Goal: Information Seeking & Learning: Learn about a topic

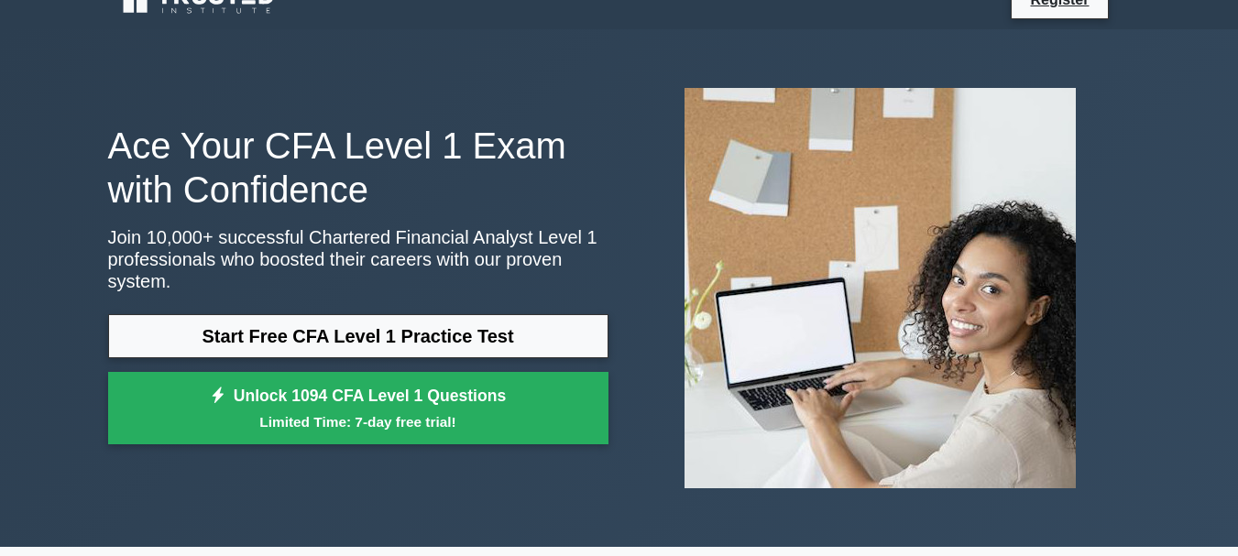
scroll to position [28, 0]
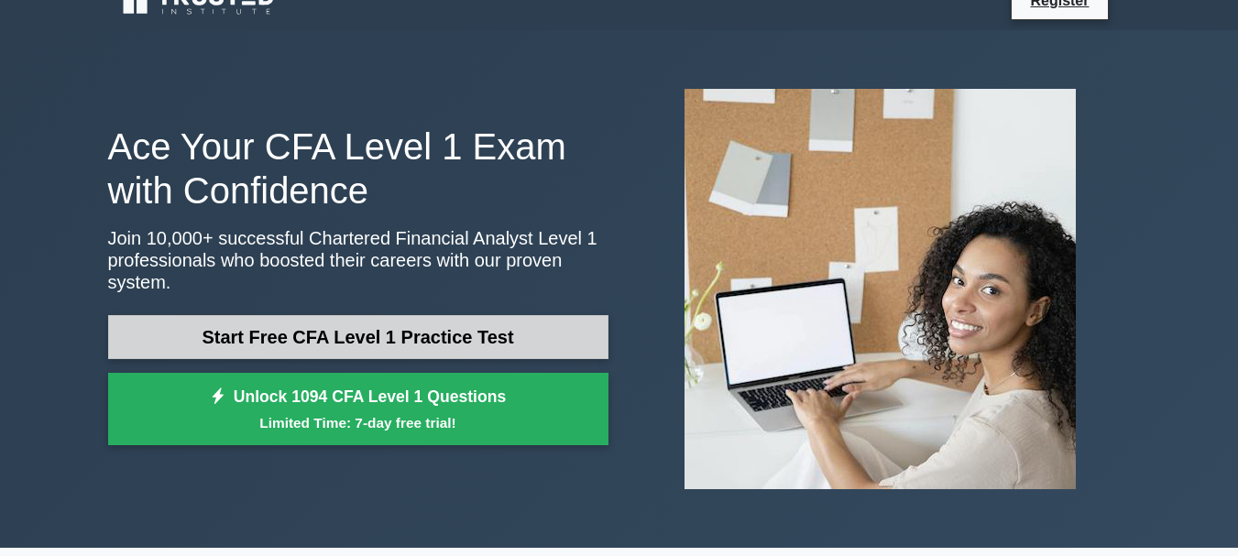
click at [332, 315] on link "Start Free CFA Level 1 Practice Test" at bounding box center [358, 337] width 500 height 44
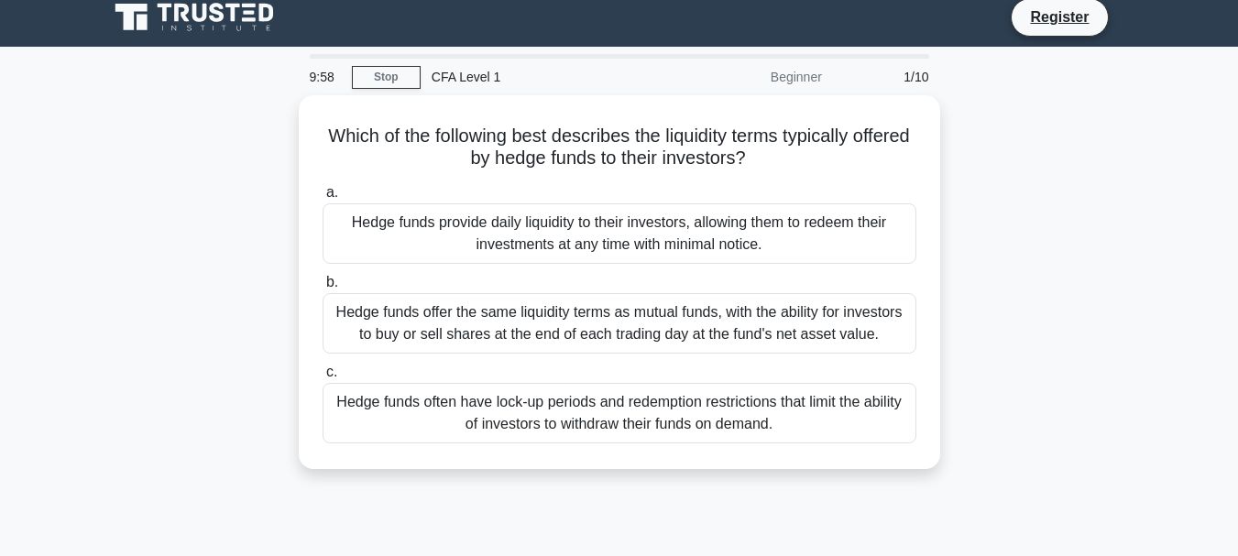
scroll to position [11, 0]
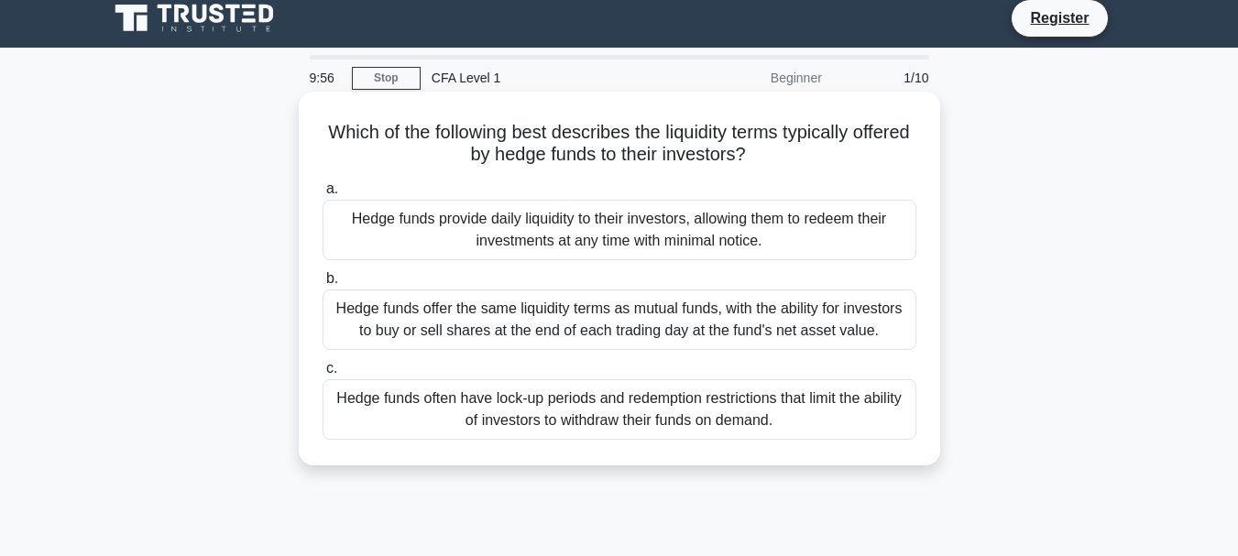
click at [412, 258] on div "Hedge funds provide daily liquidity to their investors, allowing them to redeem…" at bounding box center [620, 230] width 594 height 60
click at [323, 195] on input "a. Hedge funds provide daily liquidity to their investors, allowing them to red…" at bounding box center [323, 189] width 0 height 12
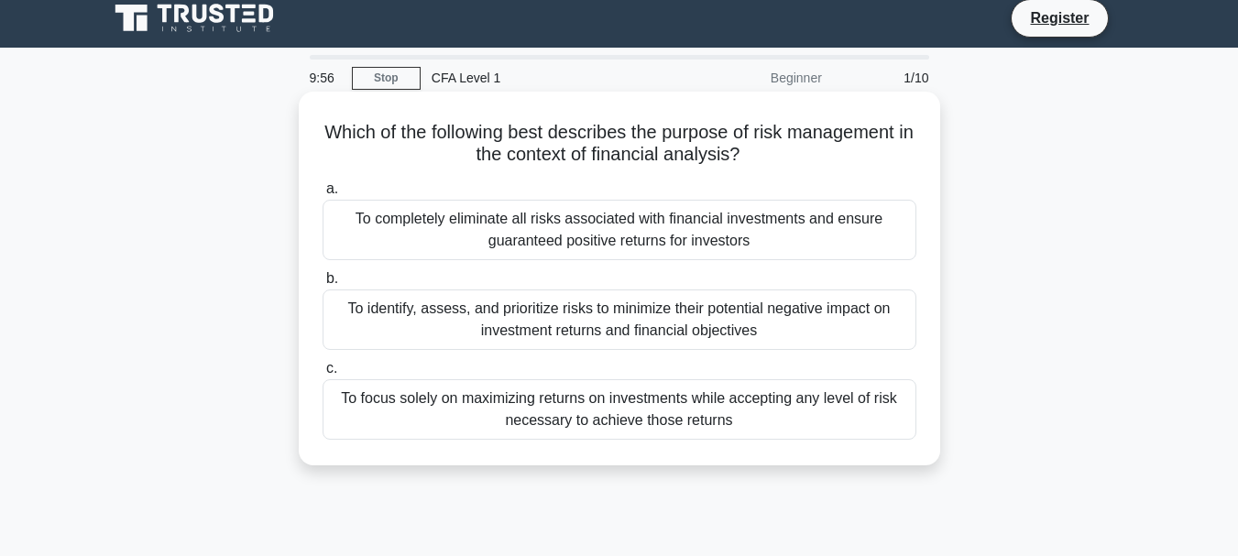
scroll to position [0, 0]
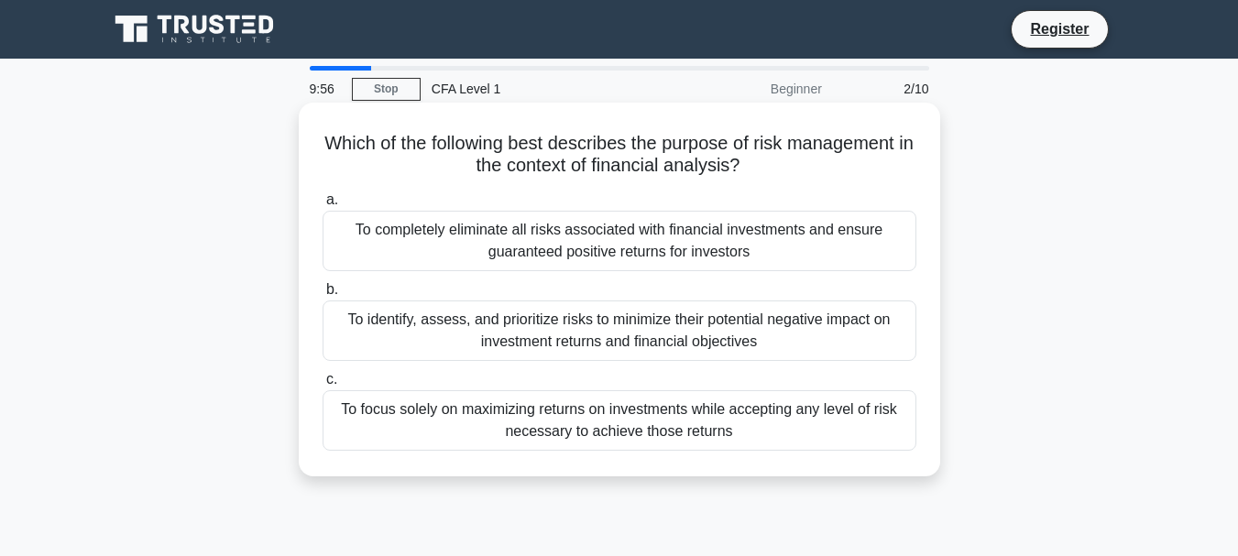
click at [408, 230] on div "To completely eliminate all risks associated with financial investments and ens…" at bounding box center [620, 241] width 594 height 60
click at [323, 206] on input "a. To completely eliminate all risks associated with financial investments and …" at bounding box center [323, 200] width 0 height 12
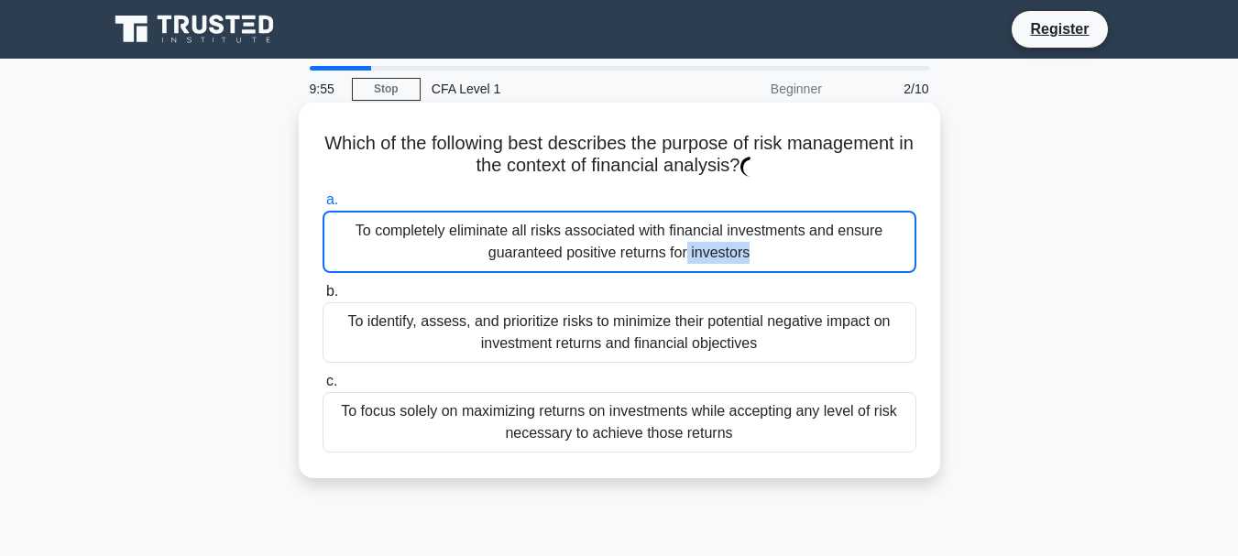
click at [406, 236] on div "To completely eliminate all risks associated with financial investments and ens…" at bounding box center [620, 242] width 594 height 62
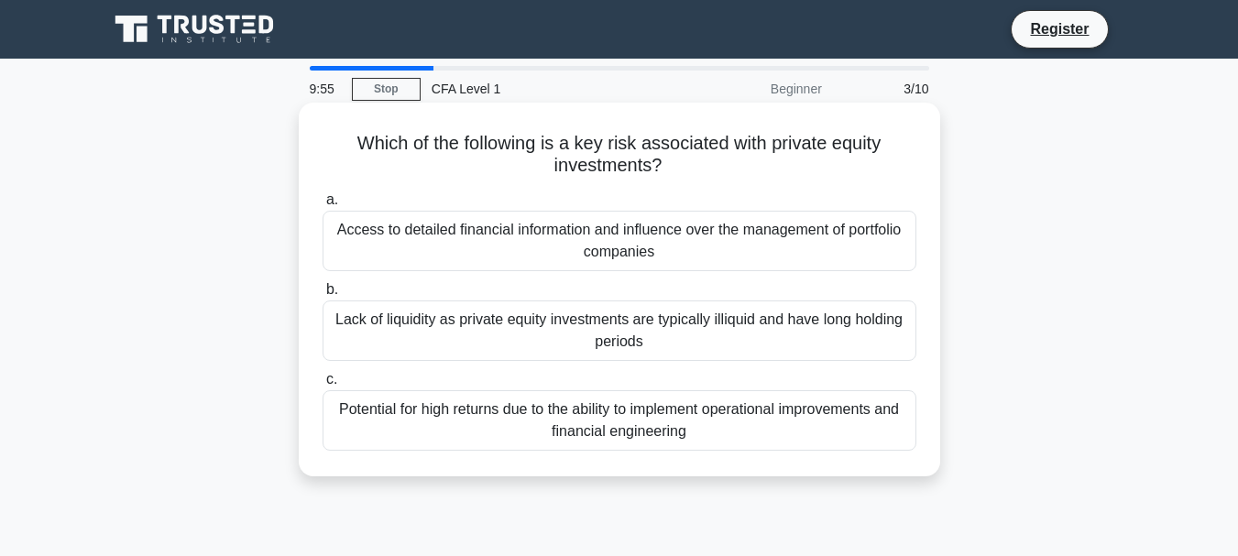
click at [406, 244] on div "Access to detailed financial information and influence over the management of p…" at bounding box center [620, 241] width 594 height 60
click at [406, 265] on div "Access to detailed financial information and influence over the management of p…" at bounding box center [620, 241] width 594 height 60
click at [323, 206] on input "a. Access to detailed financial information and influence over the management o…" at bounding box center [323, 200] width 0 height 12
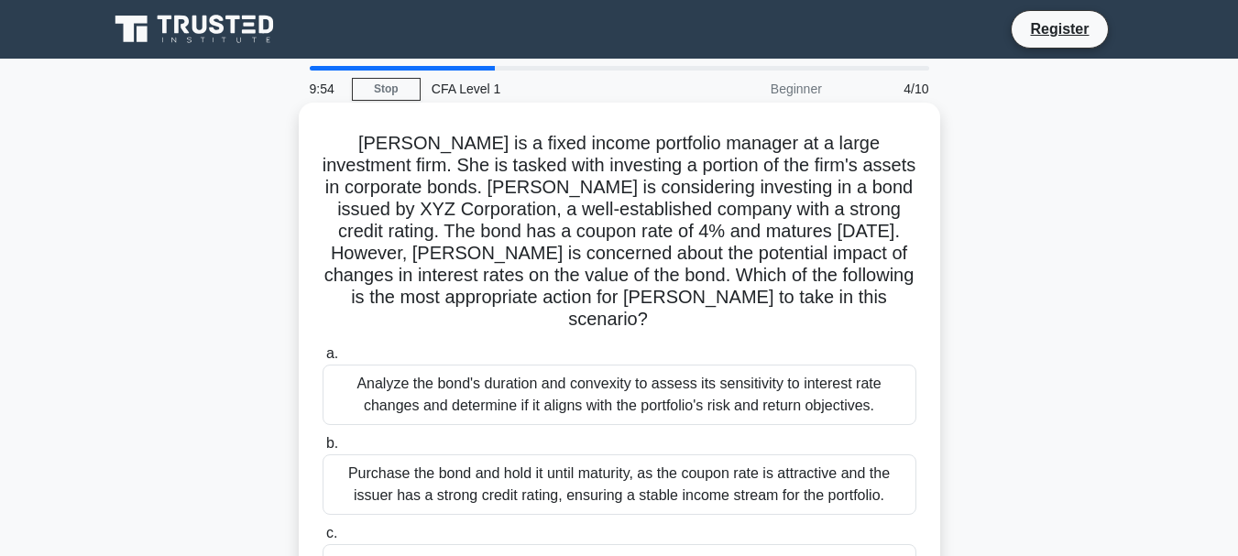
drag, startPoint x: 411, startPoint y: 306, endPoint x: 455, endPoint y: 389, distance: 94.3
click at [411, 307] on h5 "Jane is a fixed income portfolio manager at a large investment firm. She is tas…" at bounding box center [619, 232] width 597 height 200
click at [465, 461] on div "Purchase the bond and hold it until maturity, as the coupon rate is attractive …" at bounding box center [620, 485] width 594 height 60
click at [323, 450] on input "b. Purchase the bond and hold it until maturity, as the coupon rate is attracti…" at bounding box center [323, 444] width 0 height 12
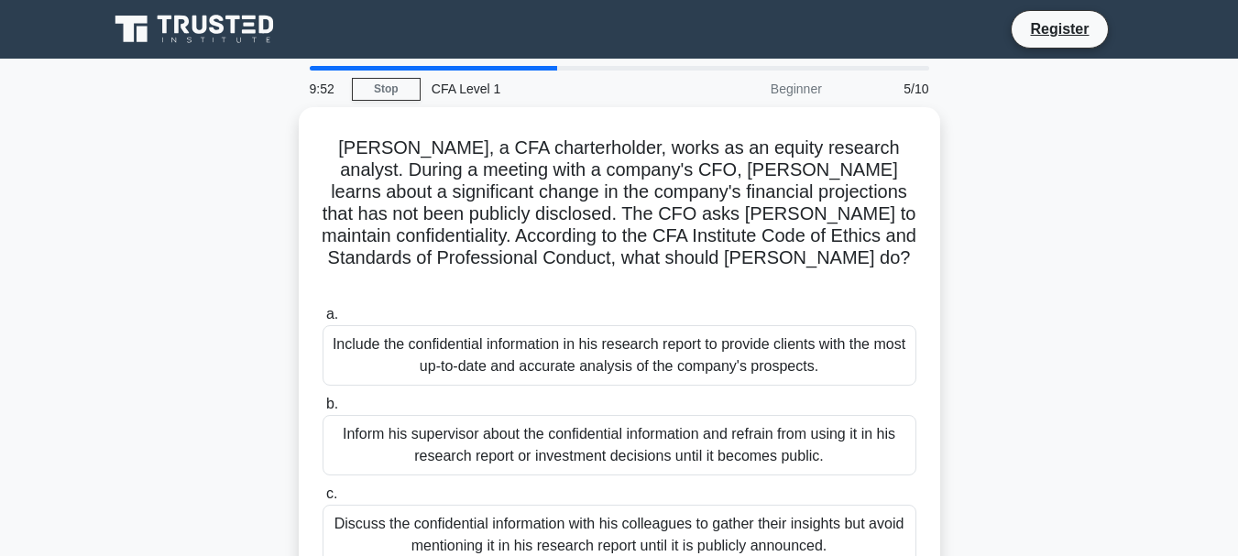
click at [465, 483] on label "c. Discuss the confidential information with his colleagues to gather their ins…" at bounding box center [620, 524] width 594 height 82
click at [323, 488] on input "c. Discuss the confidential information with his colleagues to gather their ins…" at bounding box center [323, 494] width 0 height 12
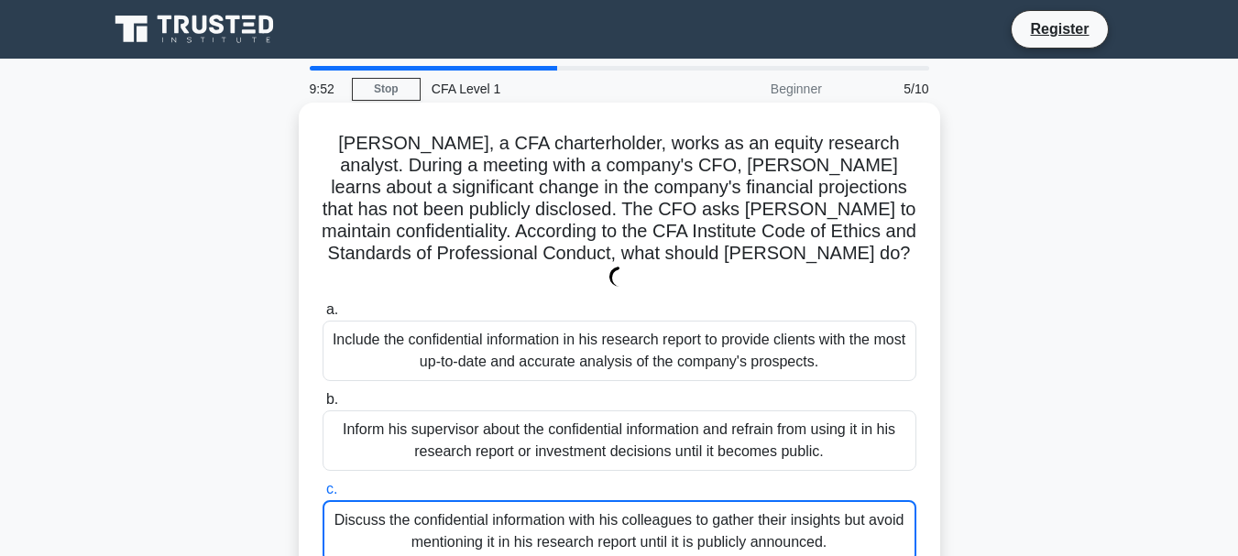
click at [465, 478] on label "c. Discuss the confidential information with his colleagues to gather their ins…" at bounding box center [620, 520] width 594 height 84
click at [323, 484] on input "c. Discuss the confidential information with his colleagues to gather their ins…" at bounding box center [323, 490] width 0 height 12
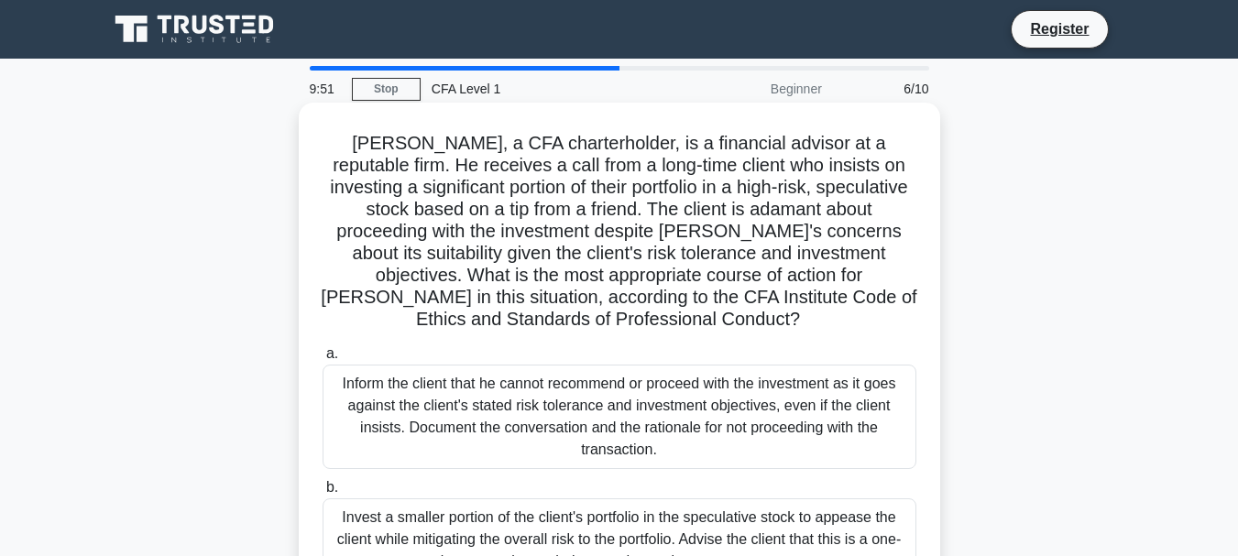
click at [464, 476] on label "b. Invest a smaller portion of the client's portfolio in the speculative stock …" at bounding box center [620, 528] width 594 height 104
click at [323, 482] on input "b. Invest a smaller portion of the client's portfolio in the speculative stock …" at bounding box center [323, 488] width 0 height 12
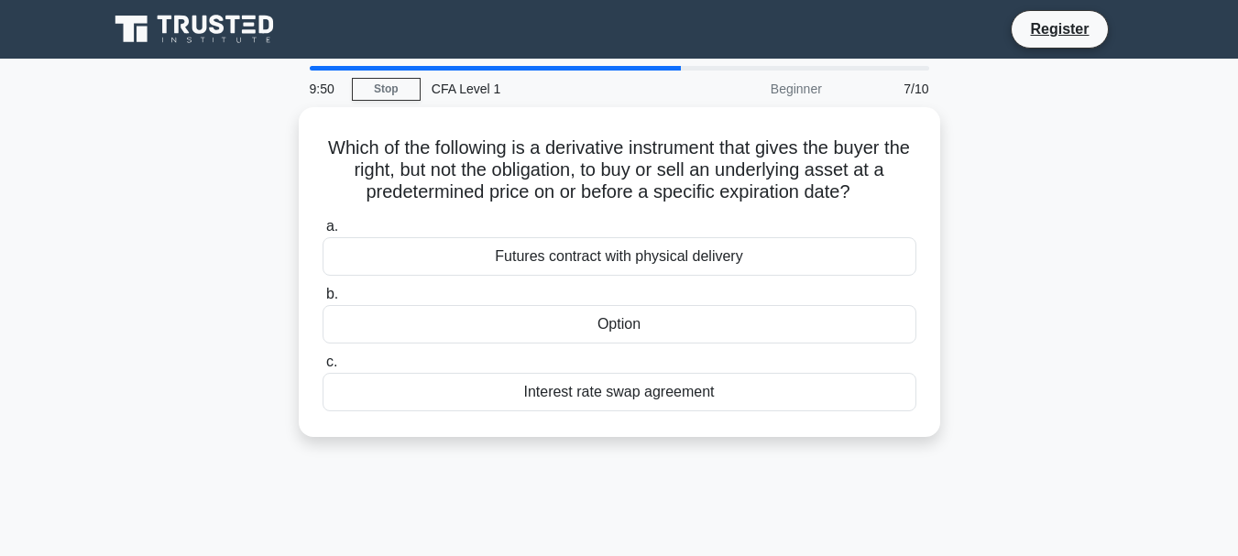
click at [463, 422] on div "Which of the following is a derivative instrument that gives the buyer the righ…" at bounding box center [619, 272] width 627 height 315
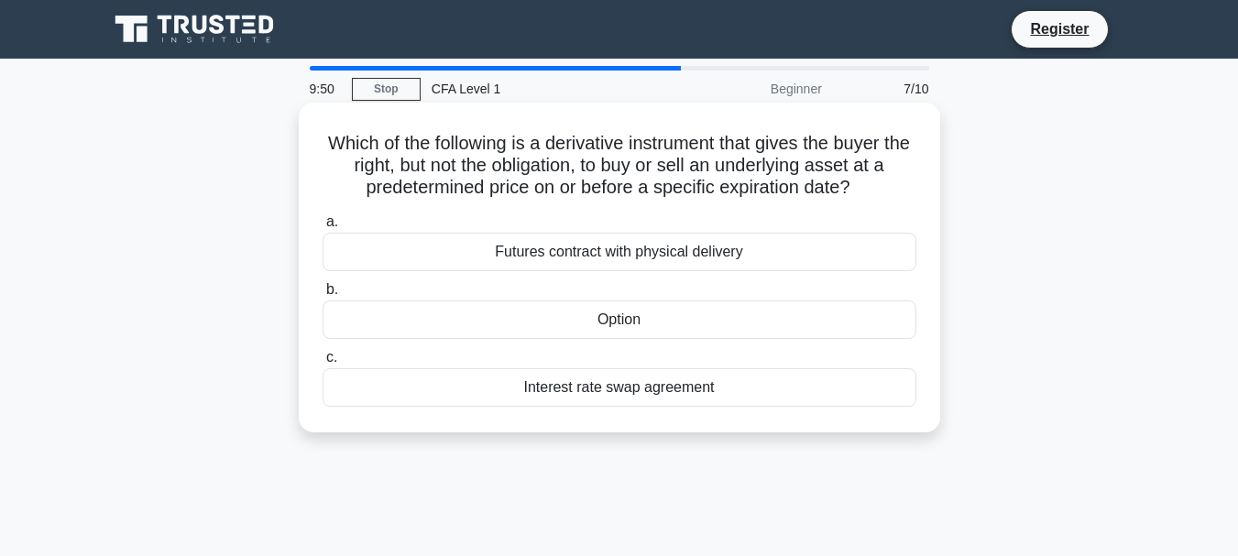
click at [468, 334] on div "Option" at bounding box center [620, 320] width 594 height 38
click at [323, 296] on input "b. Option" at bounding box center [323, 290] width 0 height 12
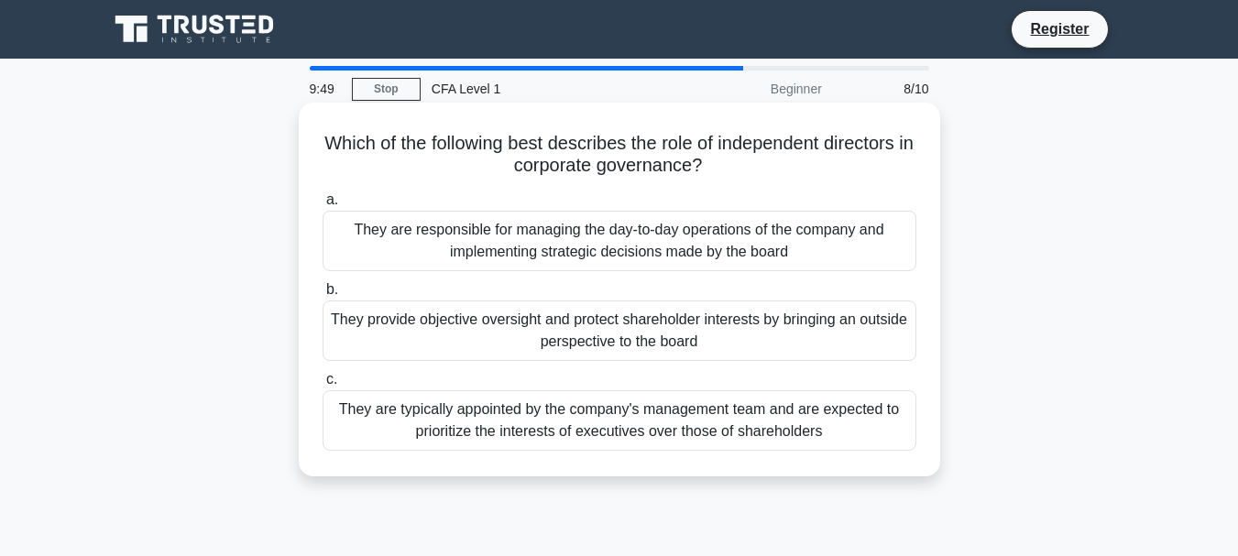
click at [485, 406] on div "They are typically appointed by the company's management team and are expected …" at bounding box center [620, 420] width 594 height 60
click at [323, 386] on input "c. They are typically appointed by the company's management team and are expect…" at bounding box center [323, 380] width 0 height 12
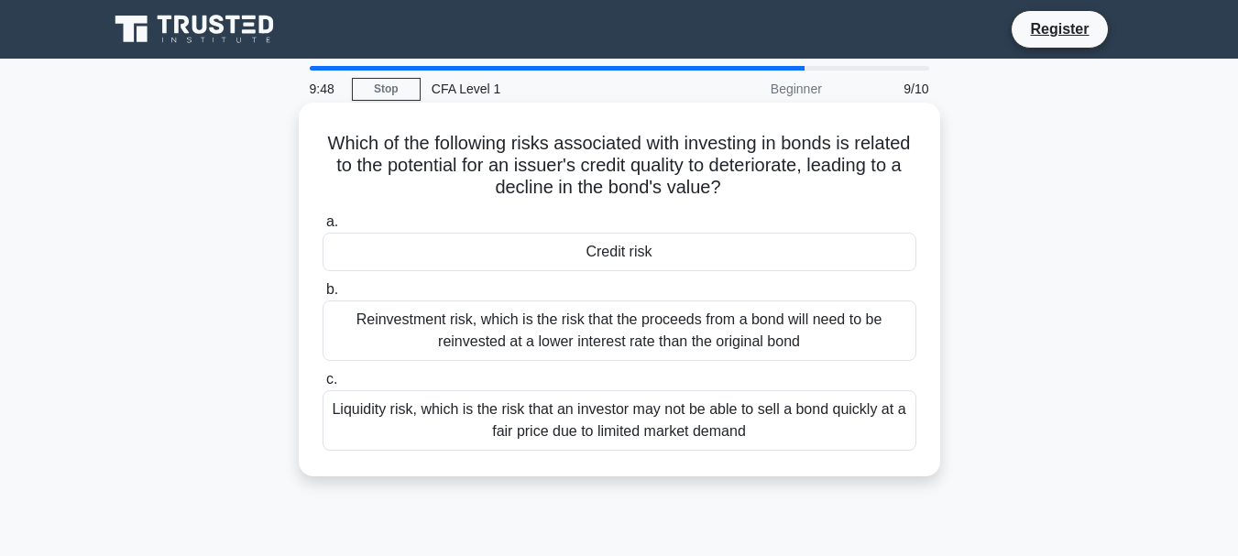
click at [473, 279] on label "b. Reinvestment risk, which is the risk that the proceeds from a bond will need…" at bounding box center [620, 320] width 594 height 82
click at [323, 284] on input "b. Reinvestment risk, which is the risk that the proceeds from a bond will need…" at bounding box center [323, 290] width 0 height 12
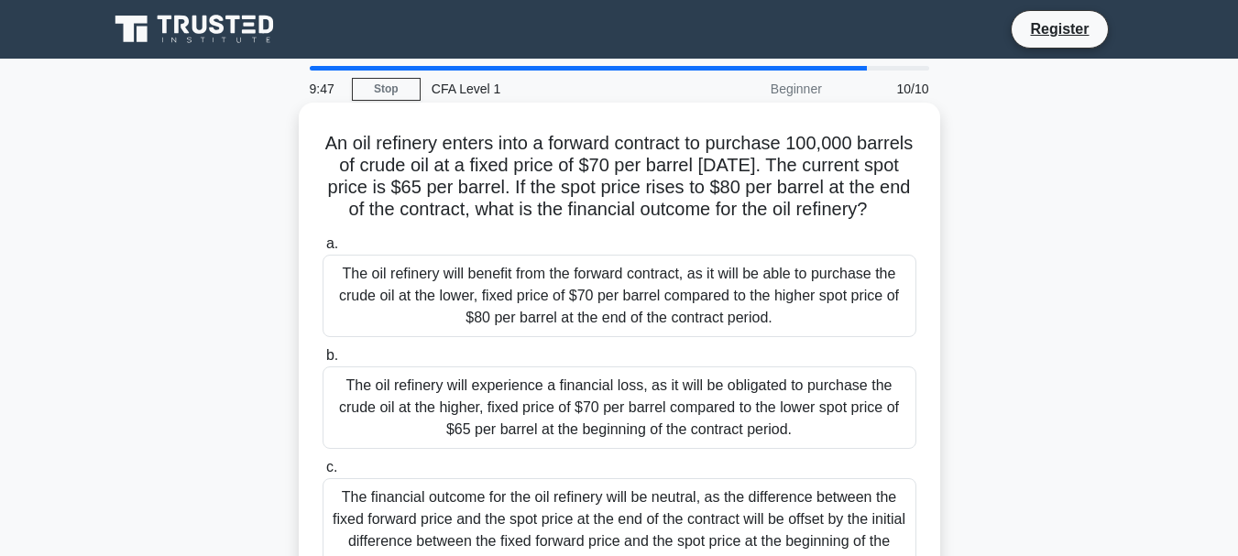
click at [507, 396] on div "The oil refinery will experience a financial loss, as it will be obligated to p…" at bounding box center [620, 408] width 594 height 82
click at [323, 362] on input "b. The oil refinery will experience a financial loss, as it will be obligated t…" at bounding box center [323, 356] width 0 height 12
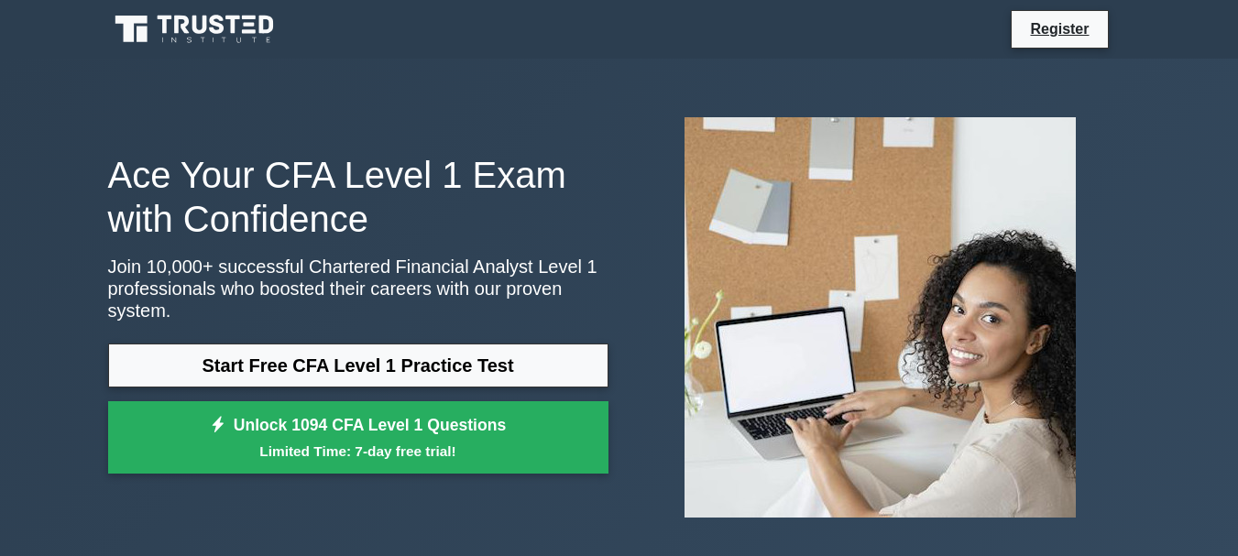
click at [243, 344] on link "Start Free CFA Level 1 Practice Test" at bounding box center [358, 366] width 500 height 44
